Goal: Obtain resource: Download file/media

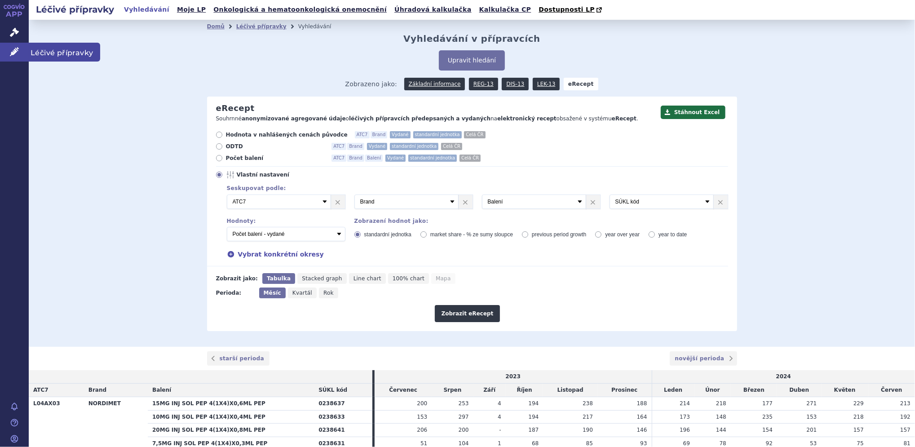
click at [11, 52] on icon at bounding box center [14, 51] width 9 height 9
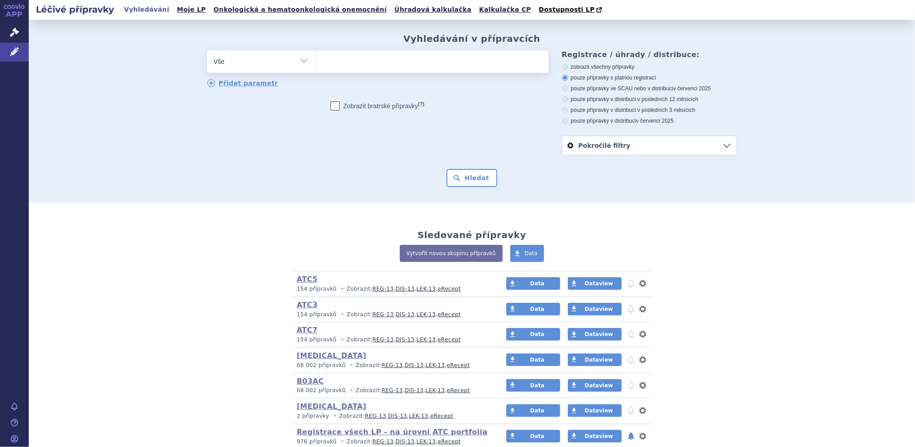
click at [298, 62] on select "Vše Přípravek/SUKL kód MAH VPOIS ATC/Aktivní látka Léková forma Síla" at bounding box center [261, 60] width 108 height 20
select select "filter-product"
click at [207, 51] on select "Vše Přípravek/SUKL kód MAH VPOIS ATC/Aktivní látka Léková forma Síla" at bounding box center [261, 60] width 108 height 20
click at [335, 71] on span at bounding box center [431, 61] width 233 height 22
click at [315, 71] on select at bounding box center [315, 61] width 0 height 22
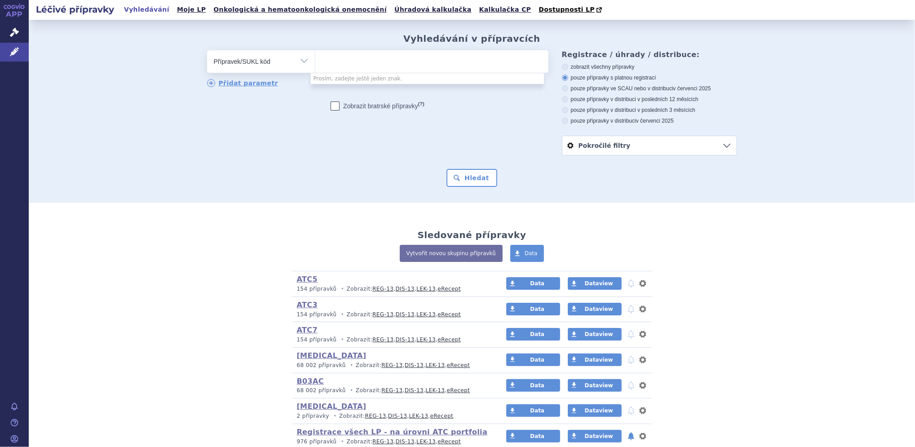
click at [335, 71] on span at bounding box center [431, 61] width 233 height 22
click at [315, 71] on select at bounding box center [315, 61] width 0 height 22
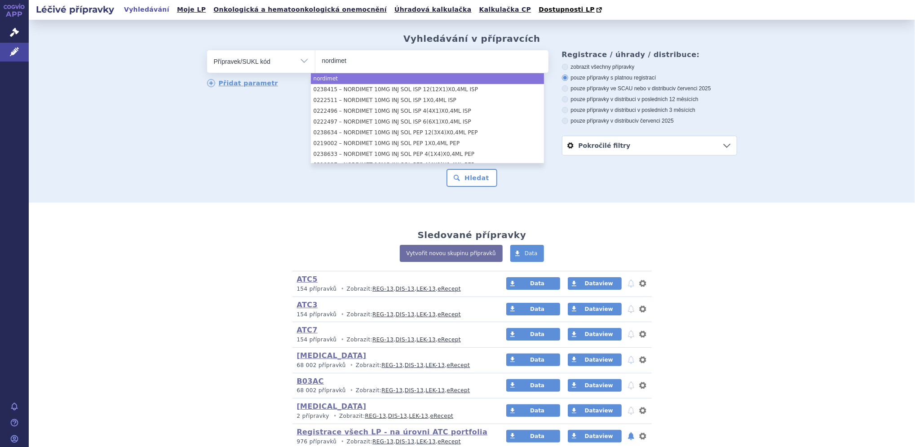
type input "nordimet"
select select "nordimet"
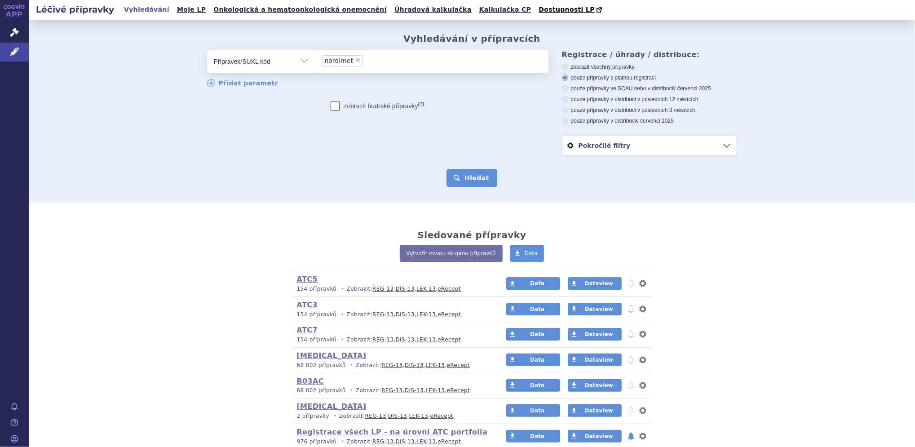
click at [467, 179] on button "Hledat" at bounding box center [471, 178] width 51 height 18
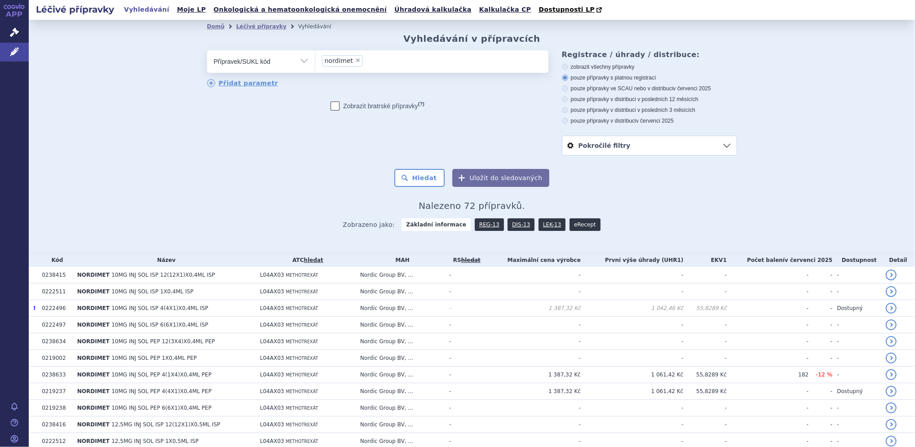
click at [569, 227] on link "eRecept" at bounding box center [584, 224] width 31 height 13
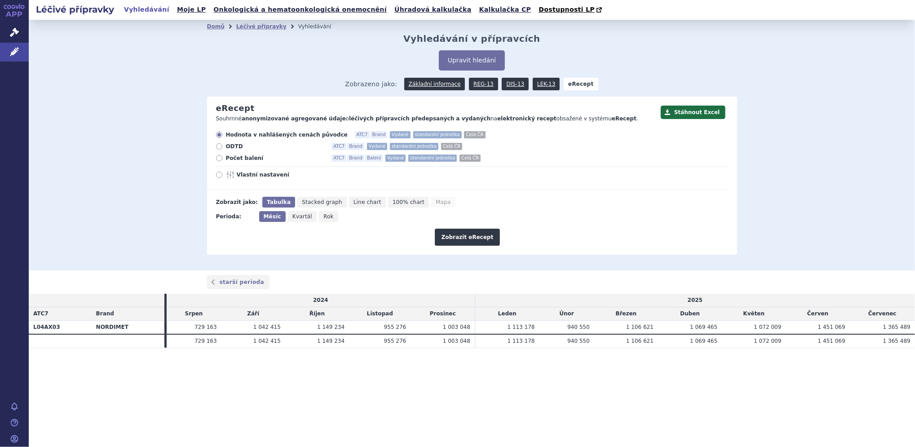
click at [219, 159] on icon at bounding box center [219, 158] width 6 height 6
click at [219, 159] on input "Počet balení ATC7 Brand Balení Vydané standardní jednotka Celá ČR" at bounding box center [220, 159] width 6 height 6
radio input "true"
click at [465, 237] on button "Zobrazit eRecept" at bounding box center [468, 237] width 66 height 17
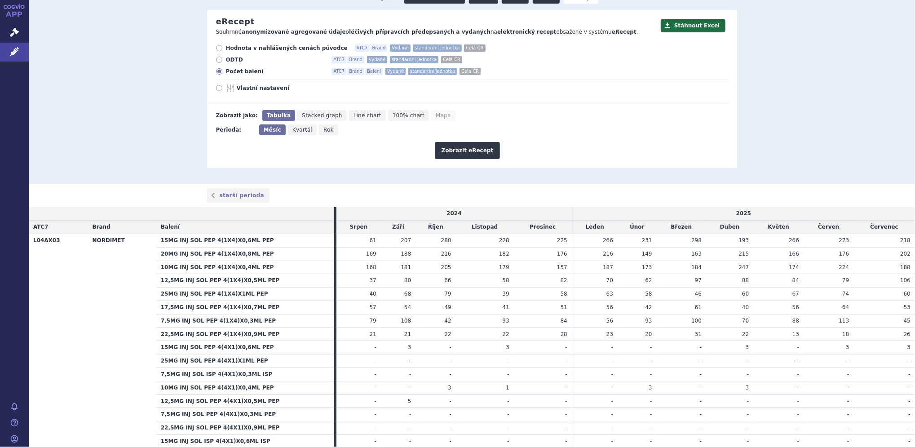
scroll to position [72, 0]
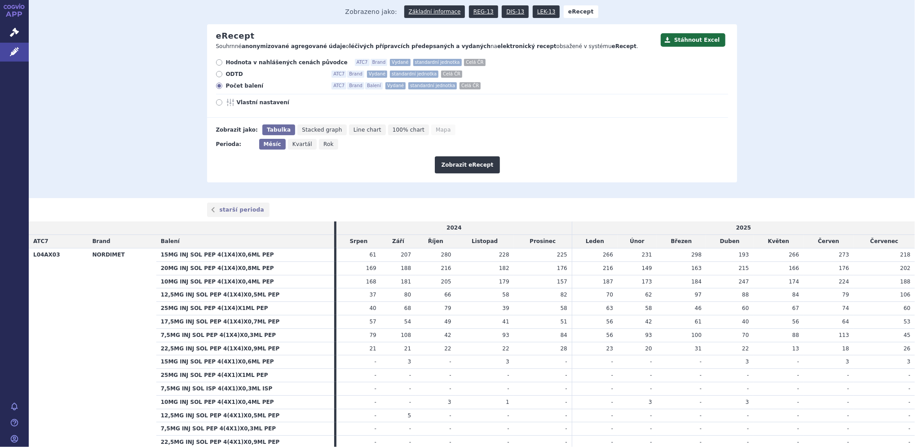
click at [216, 102] on icon at bounding box center [219, 102] width 6 height 6
click at [217, 102] on input "Vlastní nastavení" at bounding box center [220, 104] width 6 height 6
radio input "true"
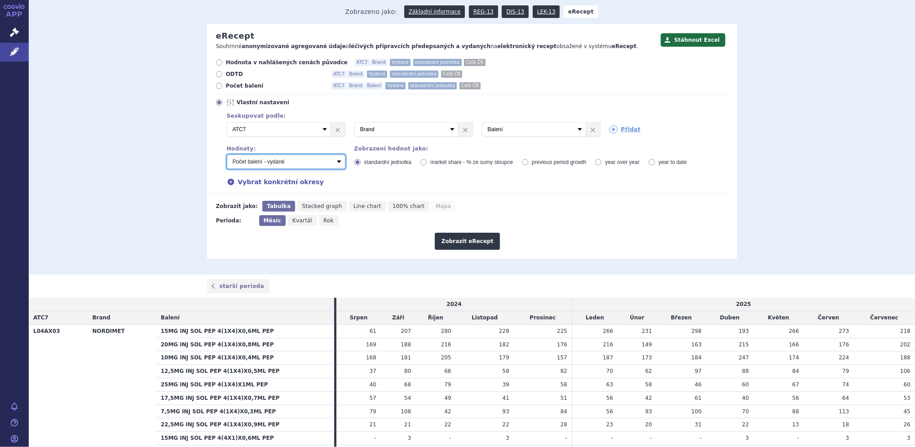
click at [287, 163] on select "Počet balení - vydané Hodnota v nahlášených cenách původce - vydané Hodnota v m…" at bounding box center [286, 161] width 119 height 14
select select "predepsanePackages"
click at [227, 155] on select "Počet balení - vydané Hodnota v nahlášených cenách původce - vydané Hodnota v m…" at bounding box center [286, 161] width 119 height 14
click at [458, 241] on button "Zobrazit eRecept" at bounding box center [468, 241] width 66 height 17
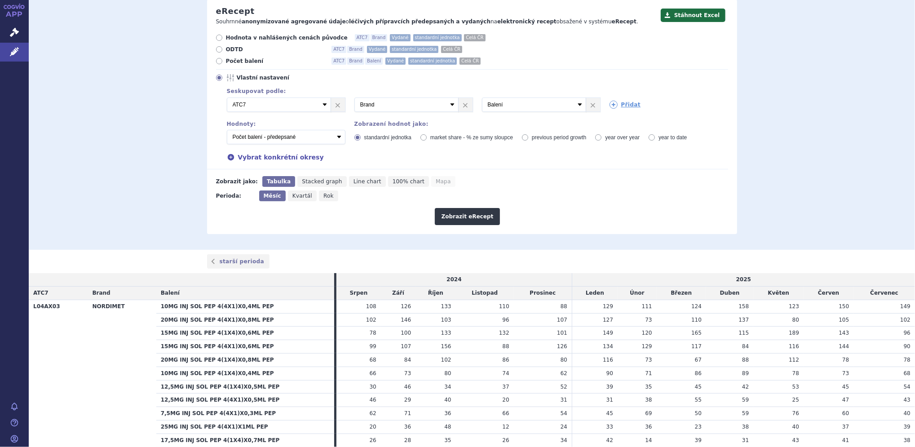
scroll to position [91, 0]
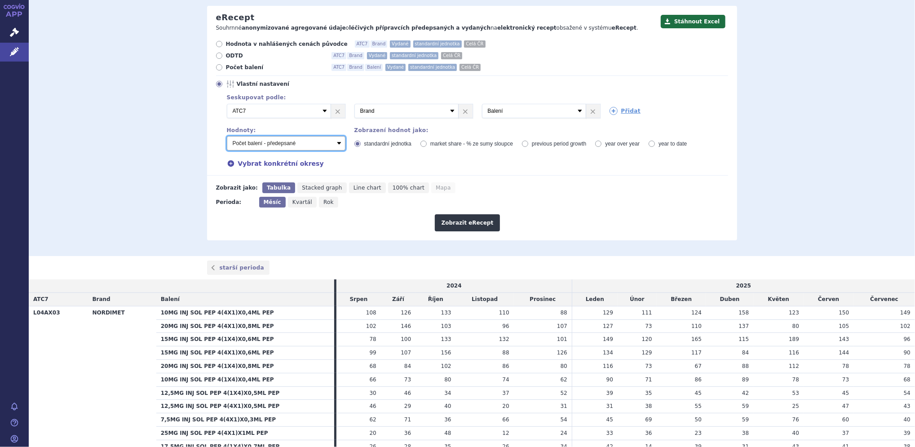
click at [242, 145] on select "Počet balení - vydané Hodnota v nahlášených cenách původce - vydané Hodnota v m…" at bounding box center [286, 143] width 119 height 14
select select "vydanePackages"
click at [227, 136] on select "Počet balení - vydané Hodnota v nahlášených cenách původce - vydané Hodnota v m…" at bounding box center [286, 143] width 119 height 14
click at [455, 221] on button "Zobrazit eRecept" at bounding box center [468, 222] width 66 height 17
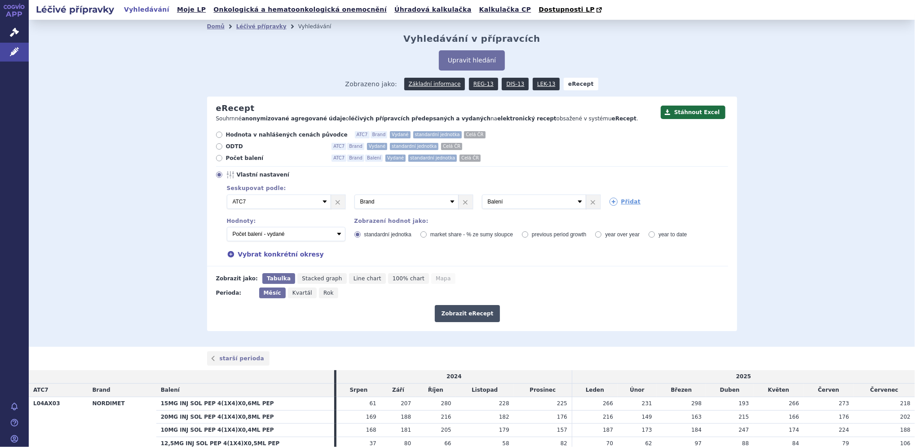
click at [465, 311] on button "Zobrazit eRecept" at bounding box center [468, 313] width 66 height 17
click at [688, 109] on button "Stáhnout Excel" at bounding box center [692, 112] width 65 height 13
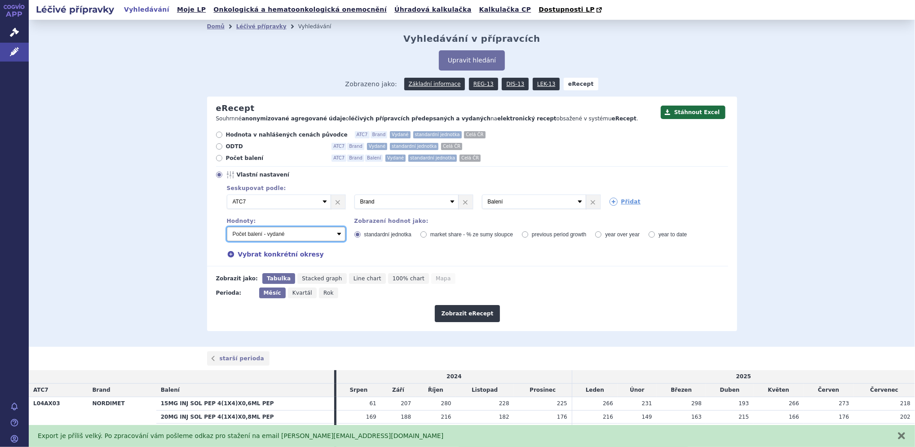
click at [291, 237] on select "Počet balení - vydané Hodnota v nahlášených cenách původce - vydané Hodnota v m…" at bounding box center [286, 234] width 119 height 14
select select "predepsanePackages"
click at [227, 227] on select "Počet balení - vydané Hodnota v nahlášených cenách původce - vydané Hodnota v m…" at bounding box center [286, 234] width 119 height 14
click at [461, 313] on button "Zobrazit eRecept" at bounding box center [468, 313] width 66 height 17
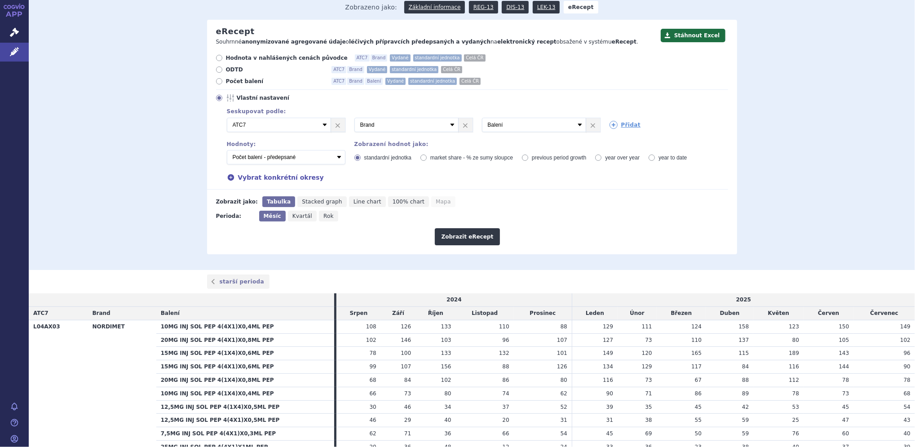
scroll to position [15, 0]
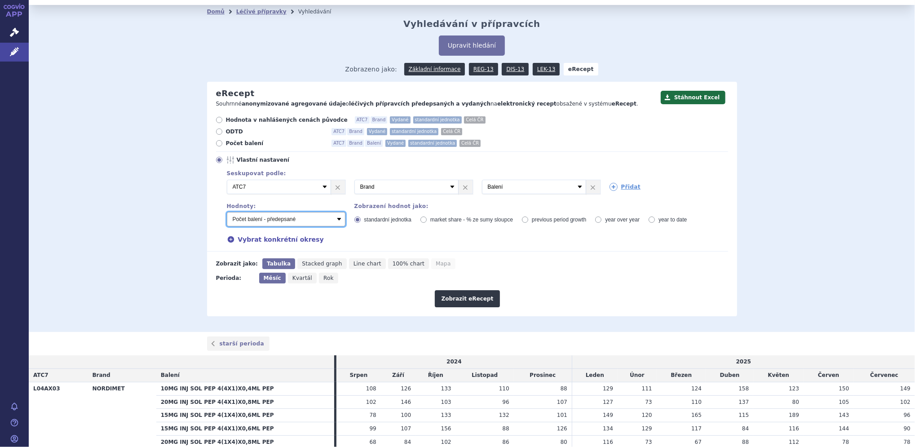
click at [294, 217] on select "Počet balení - vydané Hodnota v nahlášených cenách původce - vydané Hodnota v m…" at bounding box center [286, 219] width 119 height 14
click at [506, 67] on link "DIS-13" at bounding box center [514, 69] width 27 height 13
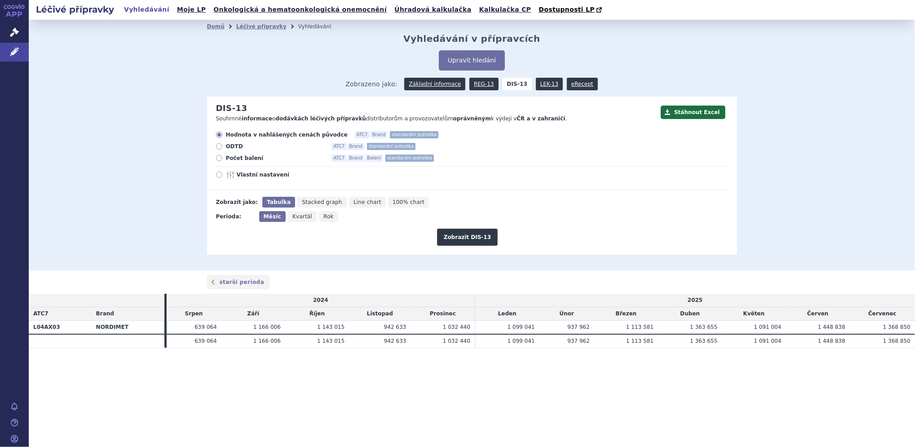
click at [246, 174] on span "Vlastní nastavení" at bounding box center [286, 174] width 99 height 7
click at [223, 174] on input "Vlastní nastavení" at bounding box center [220, 176] width 6 height 6
radio input "true"
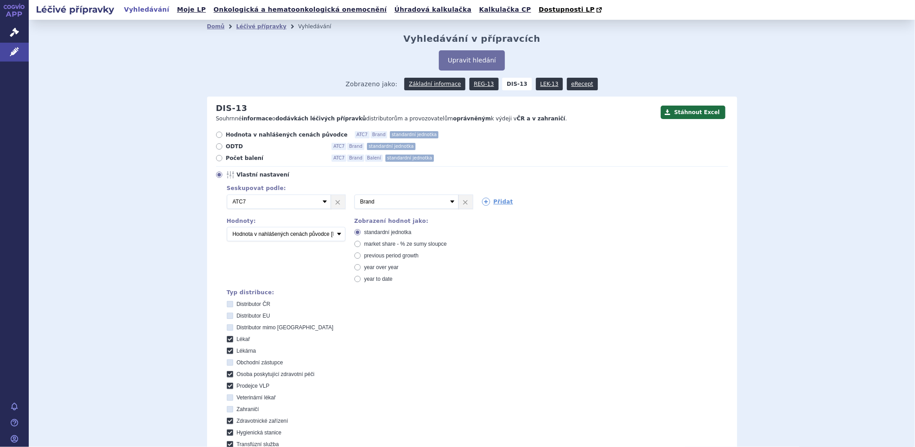
click at [227, 339] on icon at bounding box center [230, 339] width 6 height 6
click at [228, 339] on input "Lékař" at bounding box center [231, 340] width 6 height 6
checkbox input "false"
click at [227, 352] on icon at bounding box center [230, 350] width 6 height 6
click at [228, 352] on input "Lékárna" at bounding box center [231, 352] width 6 height 6
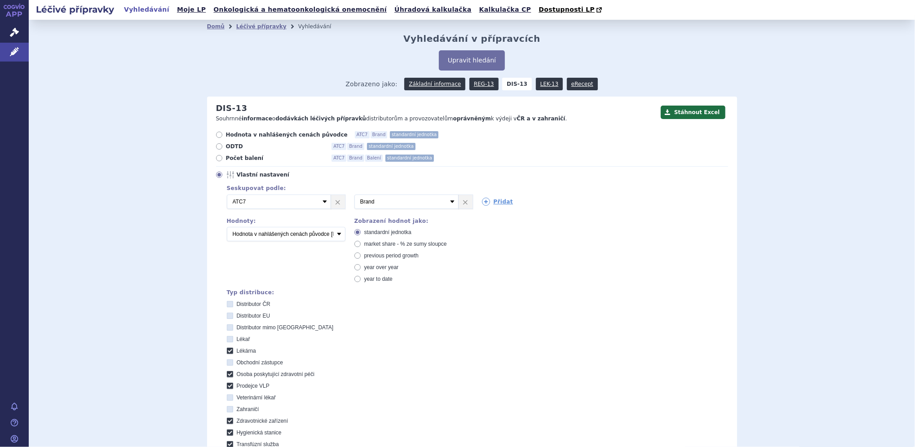
checkbox input "false"
click at [227, 376] on icon at bounding box center [230, 374] width 6 height 6
click at [228, 376] on péči "Osoba poskytující zdravotní péči" at bounding box center [231, 375] width 6 height 6
checkbox péči "false"
click at [227, 384] on icon at bounding box center [230, 386] width 6 height 6
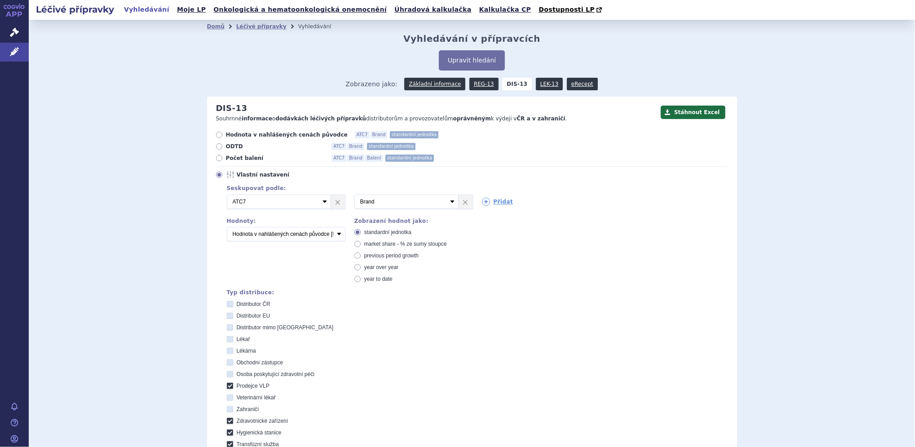
click at [228, 384] on VLP "Prodejce VLP" at bounding box center [231, 387] width 6 height 6
checkbox VLP "false"
click at [229, 423] on label "Zdravotnické zařízení" at bounding box center [477, 420] width 501 height 7
click at [229, 423] on zařízení "Zdravotnické zařízení" at bounding box center [231, 422] width 6 height 6
checkbox zařízení "false"
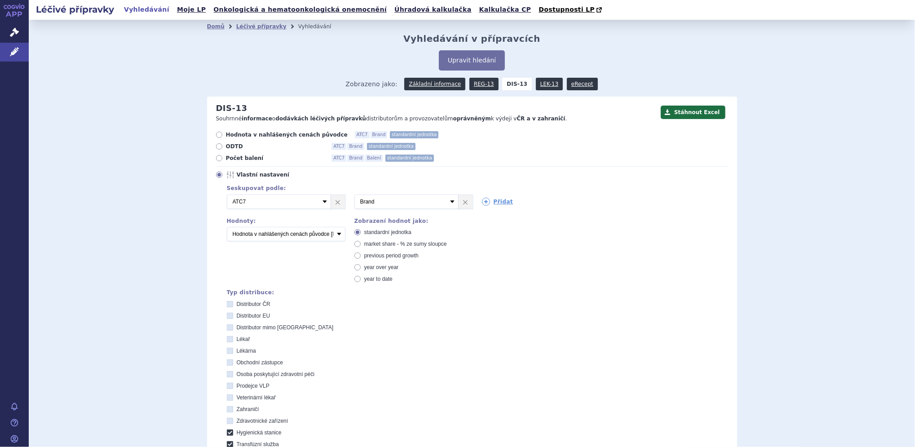
click at [227, 431] on icon at bounding box center [230, 432] width 6 height 6
click at [228, 431] on stanice "Hygienická stanice" at bounding box center [231, 434] width 6 height 6
checkbox stanice "false"
click at [227, 443] on icon at bounding box center [230, 444] width 6 height 6
click at [228, 443] on služba "Transfúzní služba" at bounding box center [231, 445] width 6 height 6
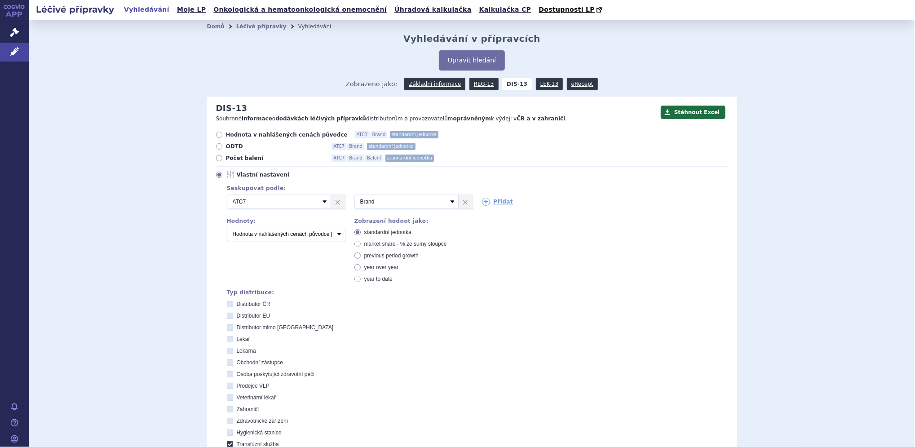
checkbox služba "false"
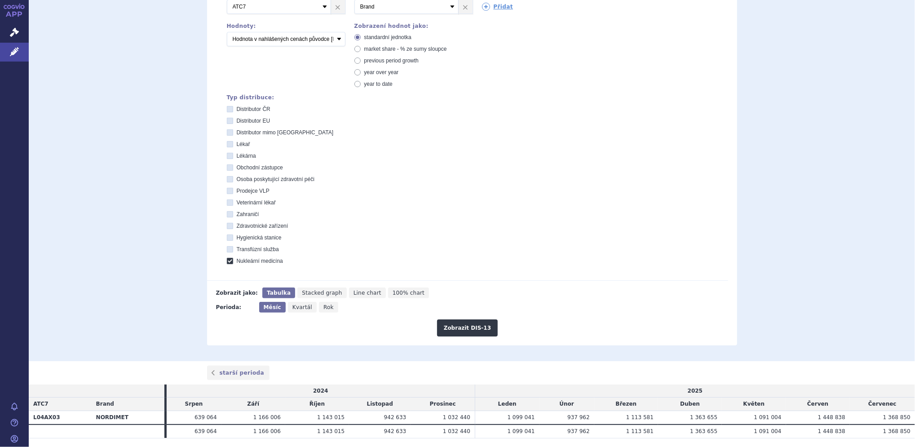
scroll to position [209, 0]
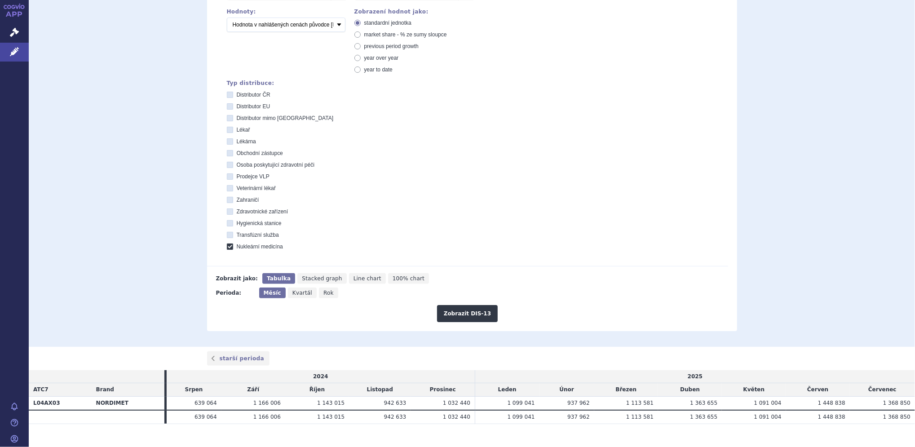
click at [227, 250] on label "Nukleární medicína" at bounding box center [477, 246] width 501 height 7
click at [228, 250] on medicína "Nukleární medicína" at bounding box center [231, 248] width 6 height 6
checkbox medicína "false"
click at [227, 107] on icon at bounding box center [230, 106] width 6 height 6
click at [228, 107] on EU "Distributor EU" at bounding box center [231, 108] width 6 height 6
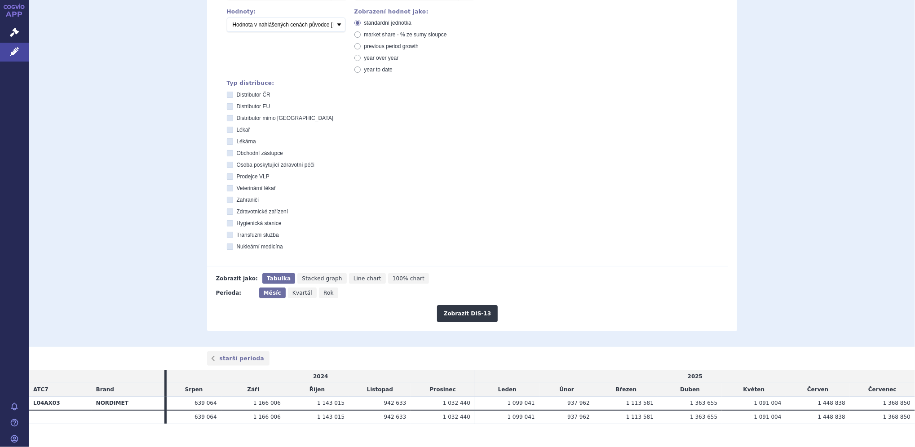
checkbox EU "true"
click at [227, 119] on icon at bounding box center [230, 118] width 6 height 6
click at [228, 119] on EU "Distributor mimo EU" at bounding box center [231, 119] width 6 height 6
checkbox EU "true"
click at [450, 311] on button "Zobrazit DIS-13" at bounding box center [467, 313] width 61 height 17
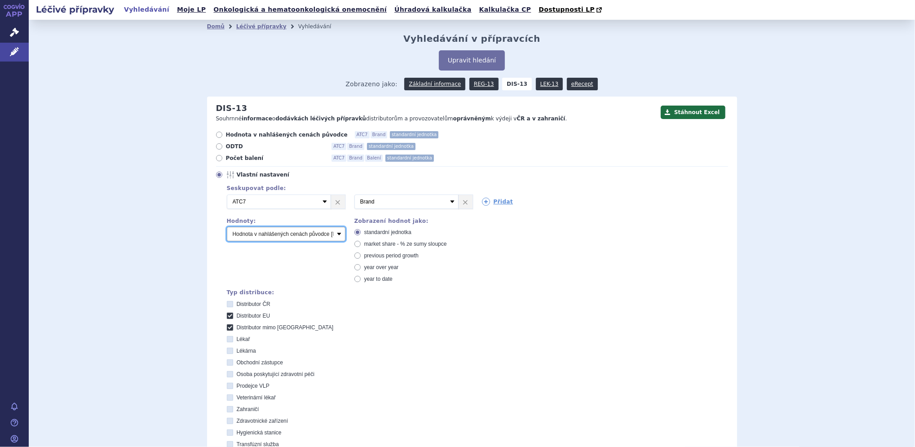
click at [270, 237] on select "Počet balení Hodnota v nahlášených cenách původce [DIS-13] Hodnota v maximálníc…" at bounding box center [286, 234] width 119 height 14
select select "packages"
click at [227, 227] on select "Počet balení Hodnota v nahlášených cenách původce [DIS-13] Hodnota v maximálníc…" at bounding box center [286, 234] width 119 height 14
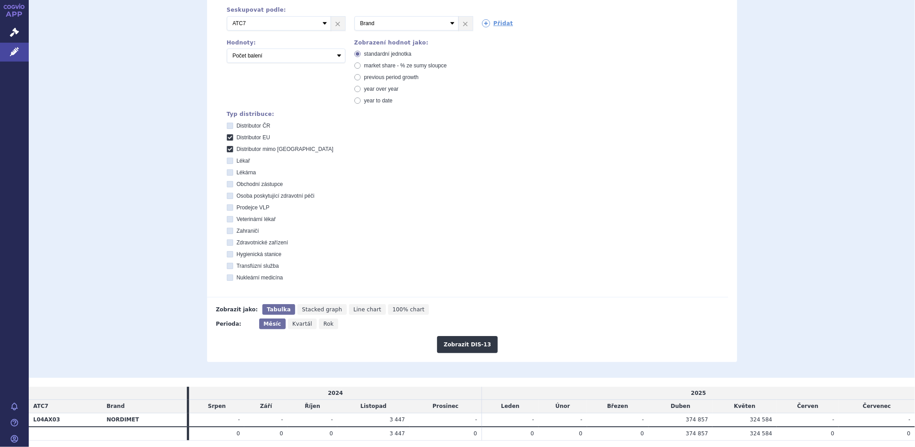
scroll to position [208, 0]
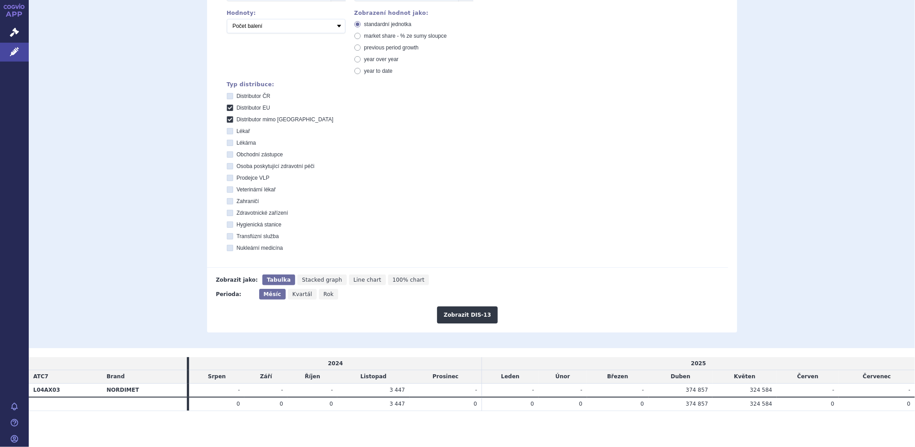
click at [526, 298] on div "Perioda: Měsíc Kvartál Rok" at bounding box center [467, 294] width 521 height 11
click at [227, 108] on icon at bounding box center [230, 108] width 6 height 6
click at [228, 108] on EU "Distributor EU" at bounding box center [231, 109] width 6 height 6
checkbox EU "false"
click at [227, 117] on icon at bounding box center [230, 119] width 6 height 6
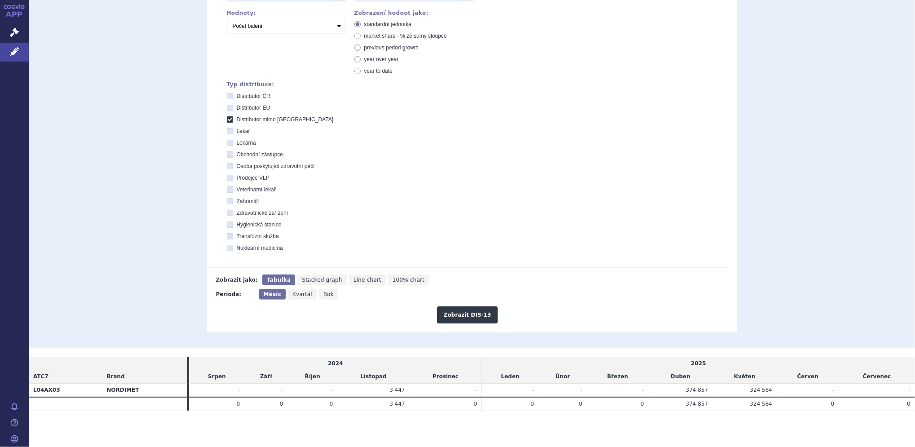
click at [228, 118] on EU "Distributor mimo EU" at bounding box center [231, 121] width 6 height 6
checkbox EU "false"
click at [227, 95] on icon at bounding box center [230, 96] width 6 height 6
click at [228, 95] on ČR "Distributor ČR" at bounding box center [231, 97] width 6 height 6
checkbox ČR "true"
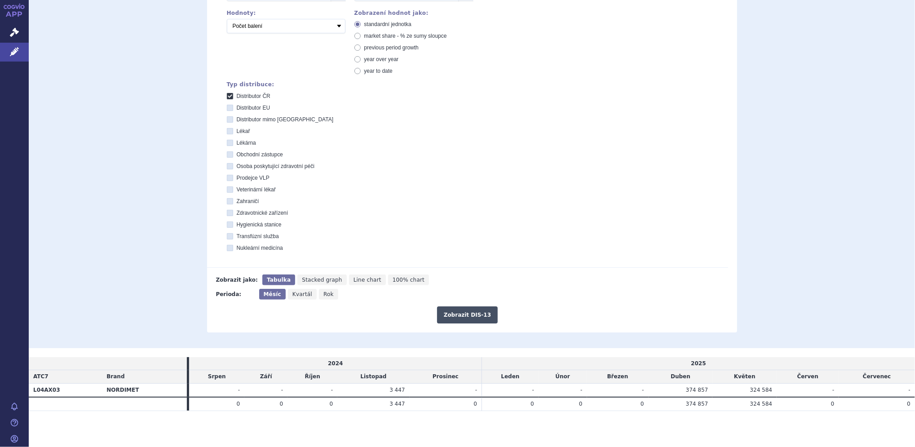
click at [458, 310] on button "Zobrazit DIS-13" at bounding box center [467, 314] width 61 height 17
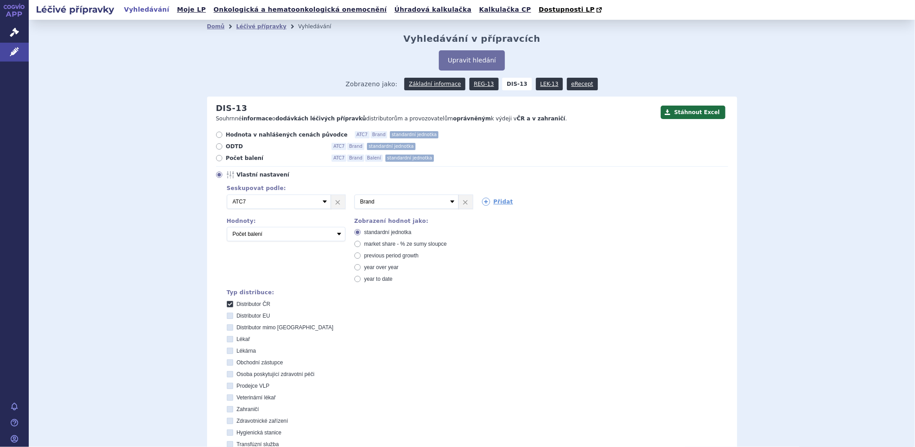
scroll to position [223, 0]
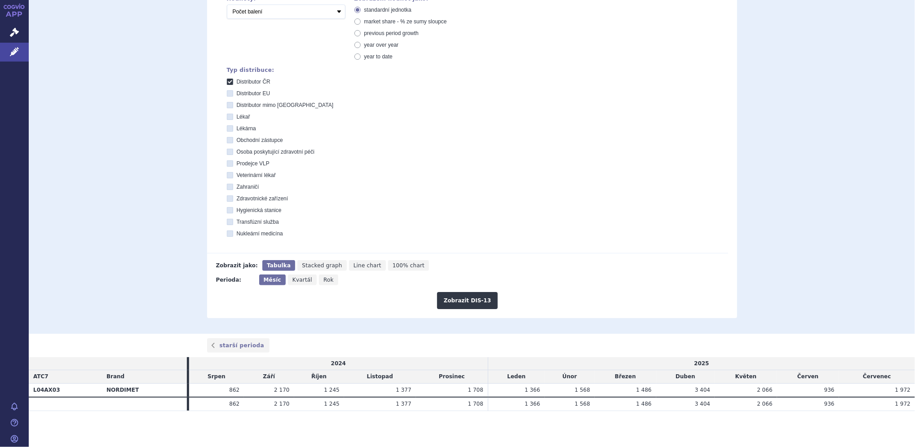
click at [229, 81] on label "Distributor ČR" at bounding box center [477, 81] width 501 height 7
click at [229, 81] on ČR "Distributor ČR" at bounding box center [231, 83] width 6 height 6
checkbox ČR "false"
click at [227, 189] on icon at bounding box center [230, 187] width 6 height 6
click at [228, 189] on input "Zahraničí" at bounding box center [231, 188] width 6 height 6
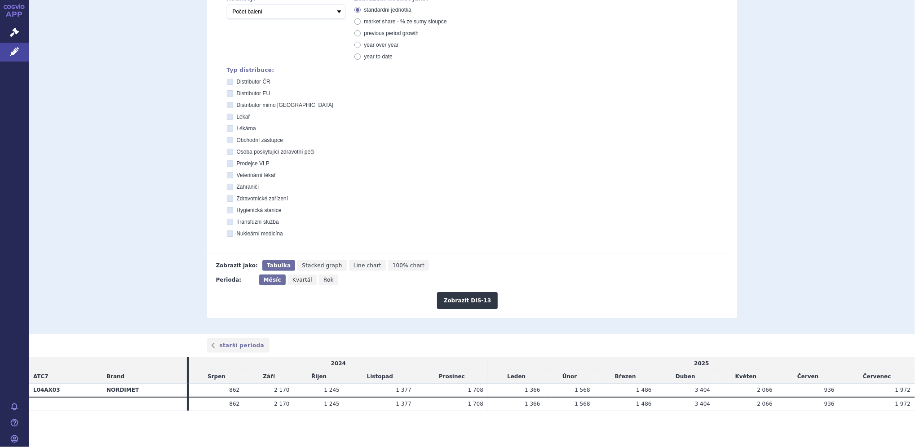
checkbox input "true"
click at [457, 304] on button "Zobrazit DIS-13" at bounding box center [467, 300] width 61 height 17
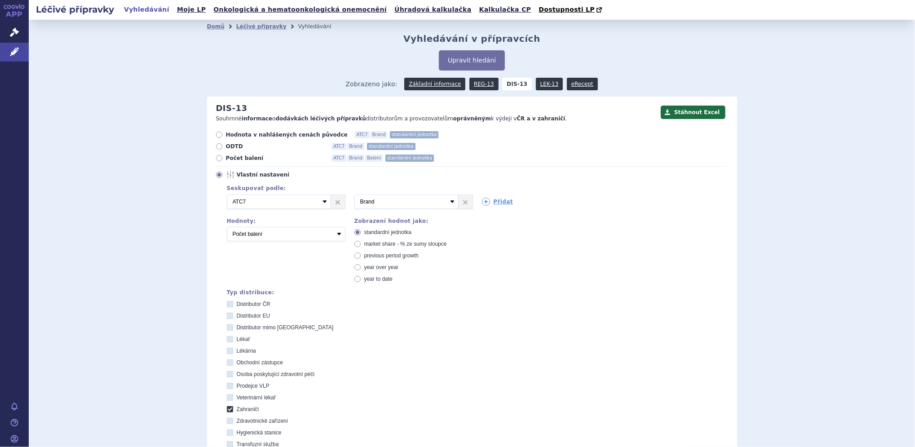
click at [885, 124] on div "Domů Léčivé přípravky Vyhledávání Vyhledávání v přípravcích Upravit hledání ods…" at bounding box center [472, 288] width 886 height 536
click at [567, 80] on link "eRecept" at bounding box center [582, 84] width 31 height 13
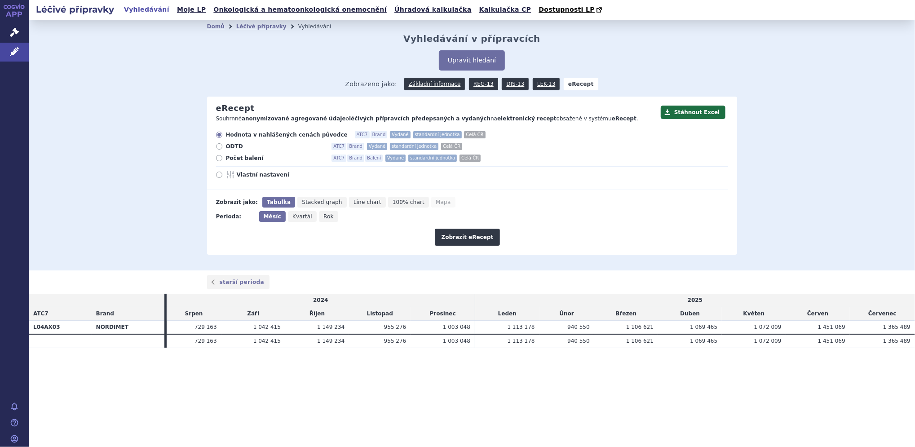
click at [218, 176] on icon at bounding box center [219, 174] width 6 height 6
click at [218, 176] on input "Vlastní nastavení" at bounding box center [220, 176] width 6 height 6
radio input "true"
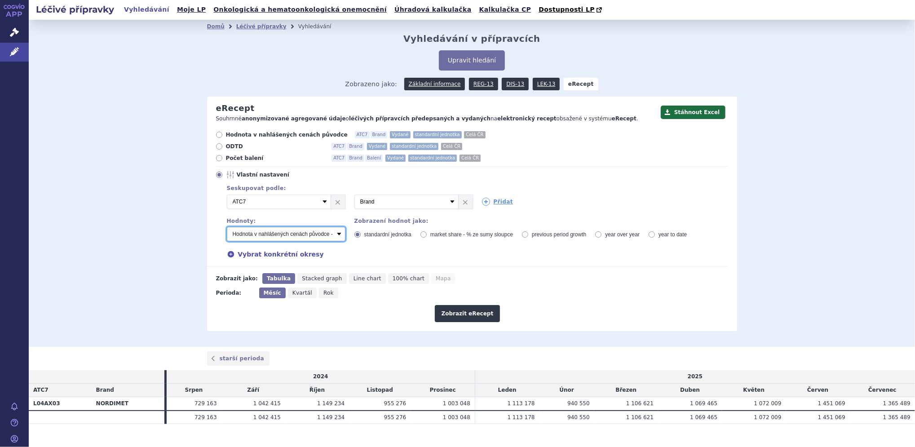
click at [308, 241] on select "Počet balení - vydané Hodnota v nahlášených cenách původce - vydané Hodnota v m…" at bounding box center [286, 234] width 119 height 14
select select "vydanePackages"
click at [227, 227] on select "Počet balení - vydané Hodnota v nahlášených cenách původce - vydané Hodnota v m…" at bounding box center [286, 234] width 119 height 14
click at [497, 203] on link "Přidat" at bounding box center [497, 202] width 31 height 8
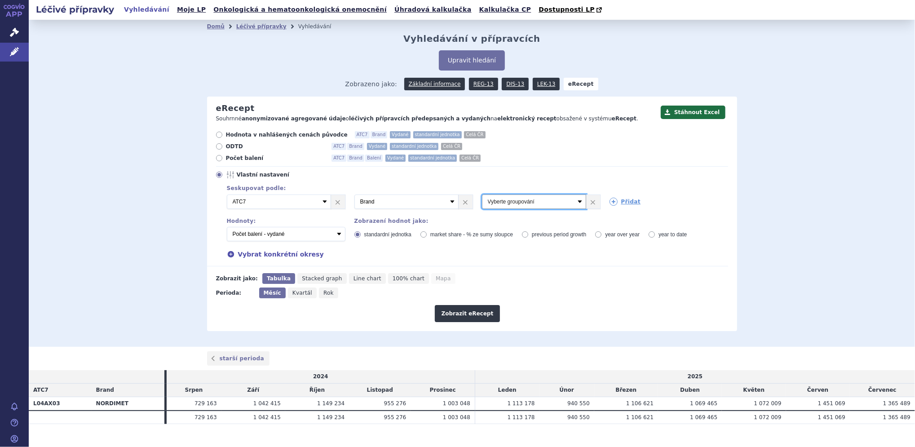
click at [514, 203] on select "Vyberte groupování ATC3 ATC5 ATC7 Brand Balení Síla Forma SÚKL kód MAH VPOIS Re…" at bounding box center [534, 201] width 104 height 14
select select "districtName"
click at [482, 195] on select "Vyberte groupování ATC3 ATC5 ATC7 Brand Balení Síla Forma SÚKL kód MAH VPOIS Re…" at bounding box center [534, 201] width 104 height 14
click at [470, 314] on button "Zobrazit eRecept" at bounding box center [468, 313] width 66 height 17
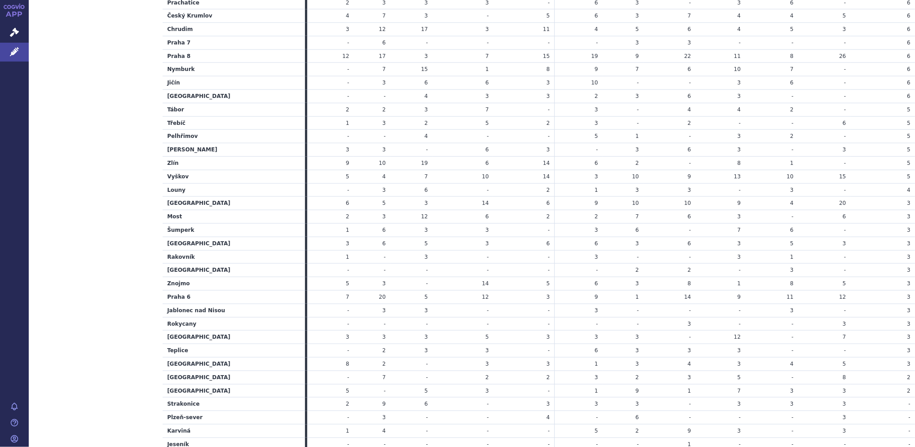
scroll to position [954, 0]
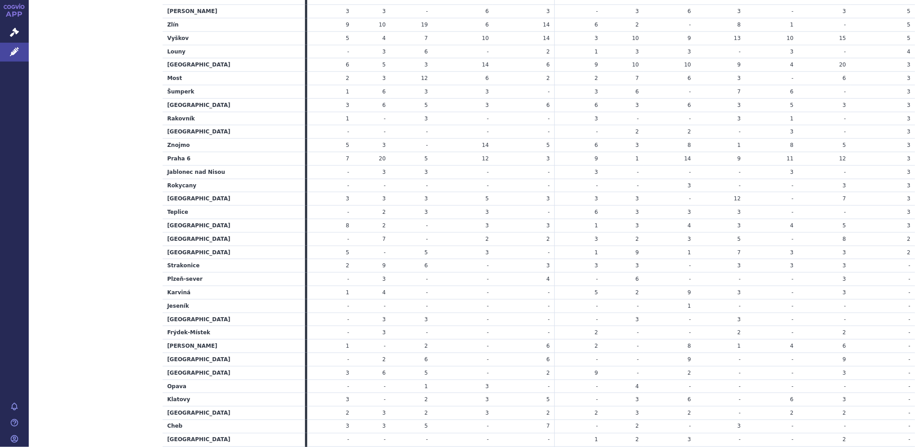
click at [701, 101] on td "3" at bounding box center [720, 104] width 50 height 13
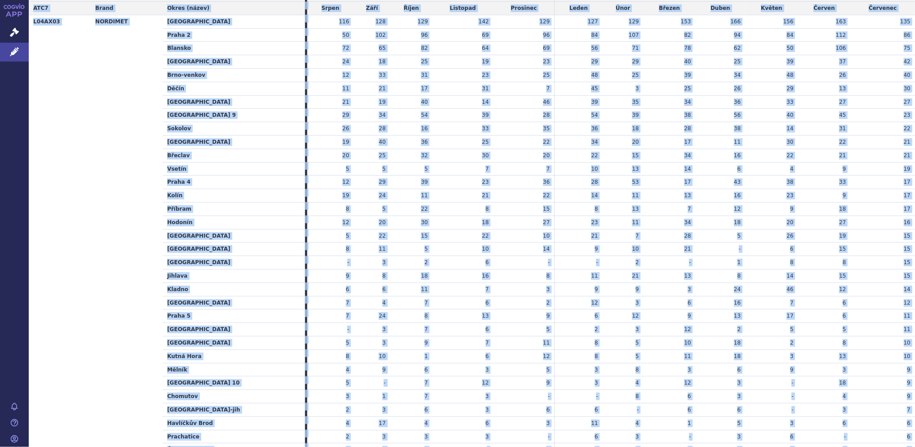
scroll to position [46, 0]
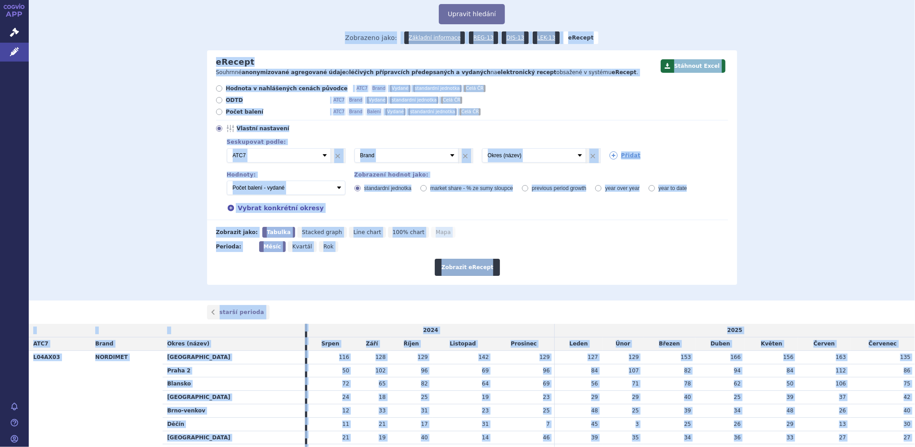
drag, startPoint x: 701, startPoint y: 101, endPoint x: 664, endPoint y: -39, distance: 144.1
click at [664, 0] on html "APP Správní řízení Léčivé přípravky Notifikace [GEOGRAPHIC_DATA] [PERSON_NAME] …" at bounding box center [457, 223] width 915 height 447
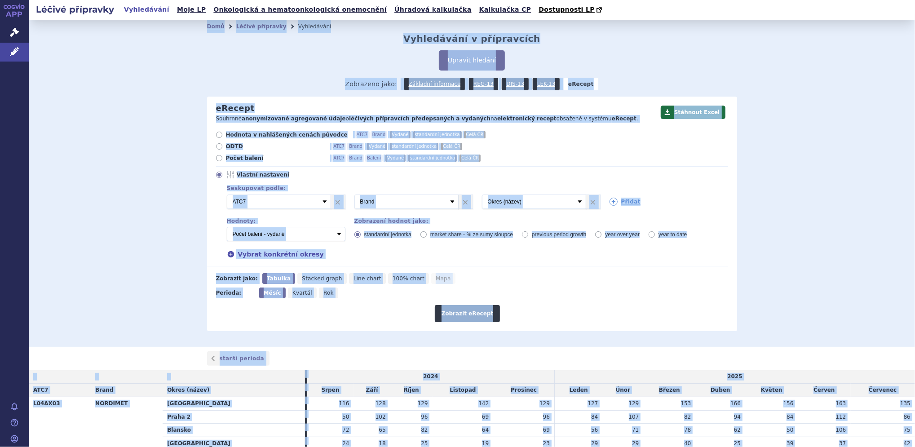
drag, startPoint x: 664, startPoint y: -39, endPoint x: 842, endPoint y: 202, distance: 298.8
click at [842, 202] on div "Domů Léčivé přípravky Vyhledávání Vyhledávání v přípravcích Upravit hledání ods…" at bounding box center [472, 183] width 886 height 327
click at [897, 158] on div "Domů Léčivé přípravky Vyhledávání Vyhledávání v přípravcích Upravit hledání ods…" at bounding box center [472, 183] width 886 height 327
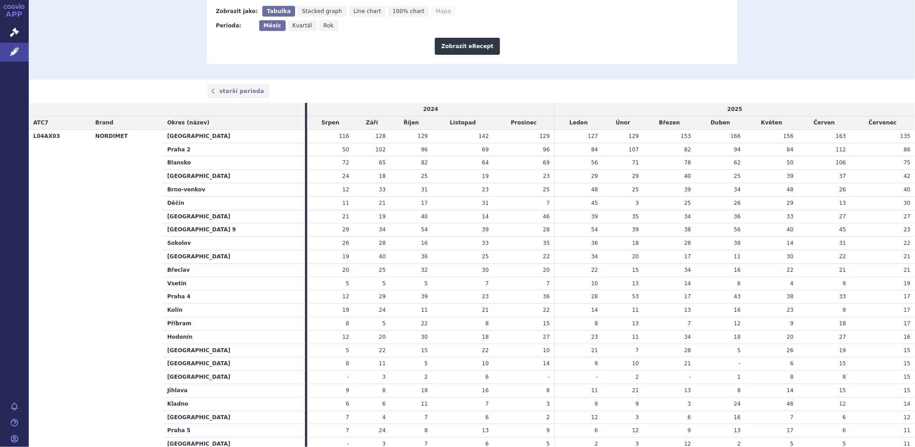
scroll to position [258, 0]
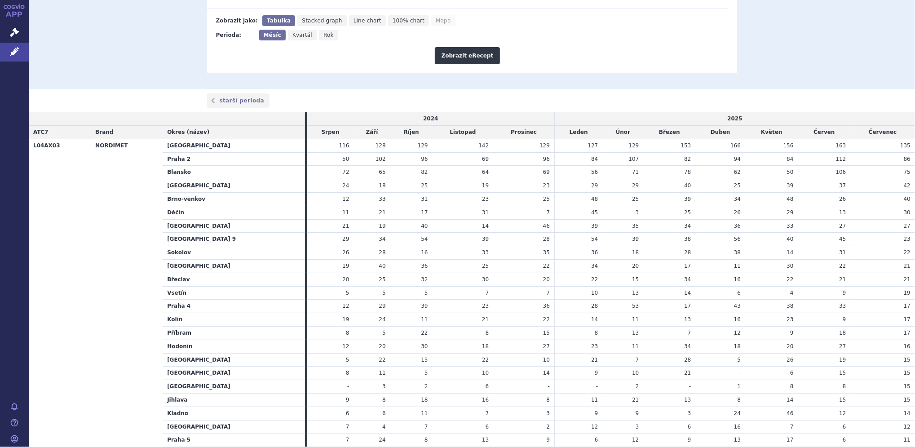
click at [392, 356] on td "15" at bounding box center [411, 359] width 42 height 13
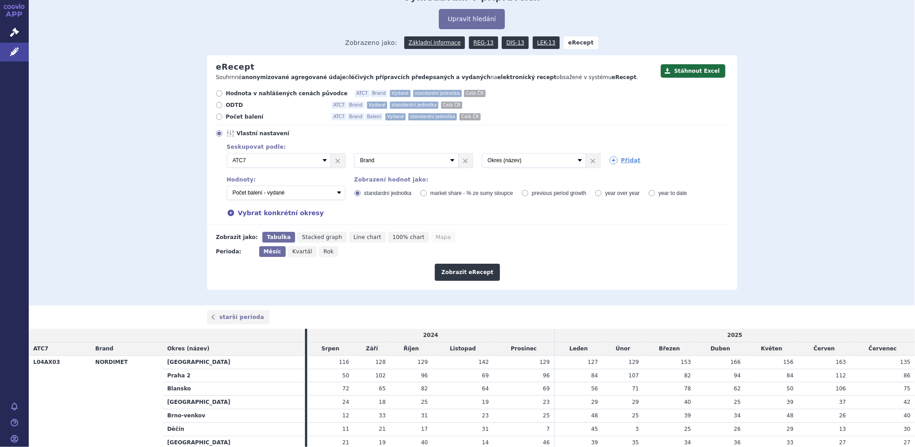
scroll to position [0, 0]
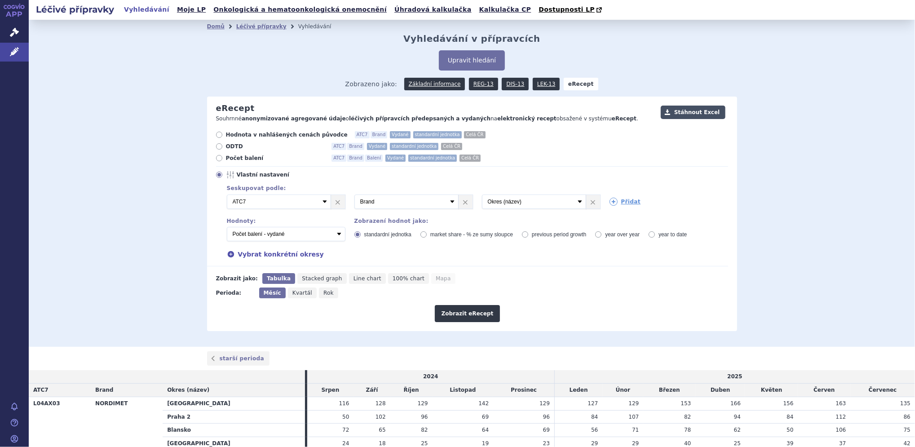
click at [711, 114] on button "Stáhnout Excel" at bounding box center [692, 112] width 65 height 13
